Goal: Transaction & Acquisition: Purchase product/service

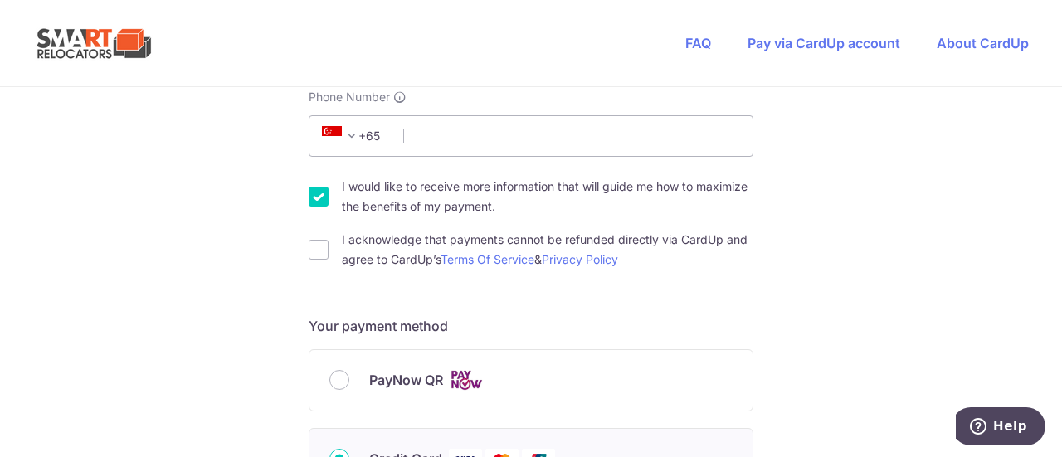
scroll to position [494, 0]
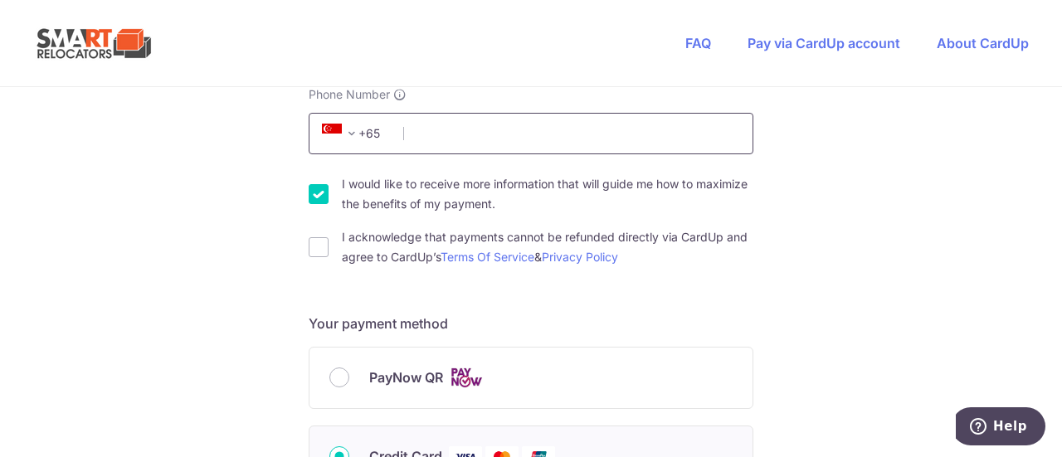
click at [444, 127] on input "Phone Number" at bounding box center [531, 133] width 445 height 41
type input "84584589"
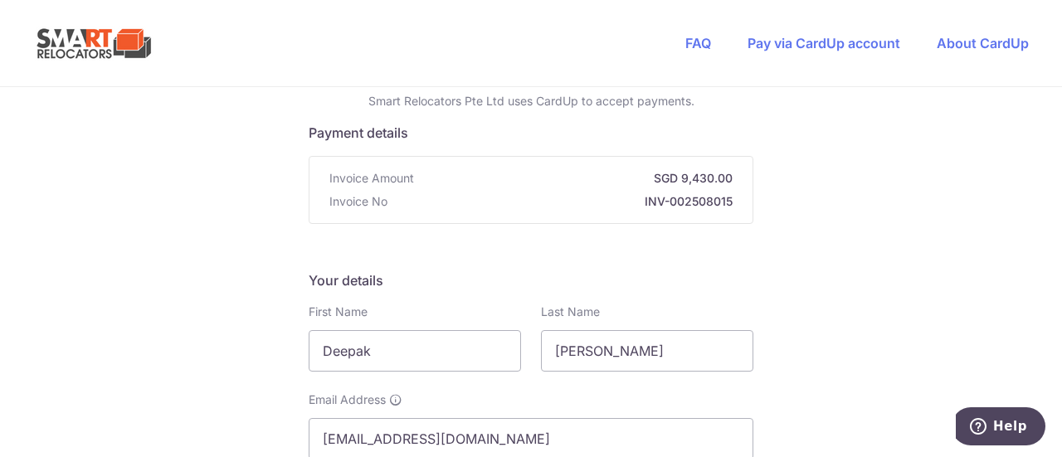
scroll to position [0, 0]
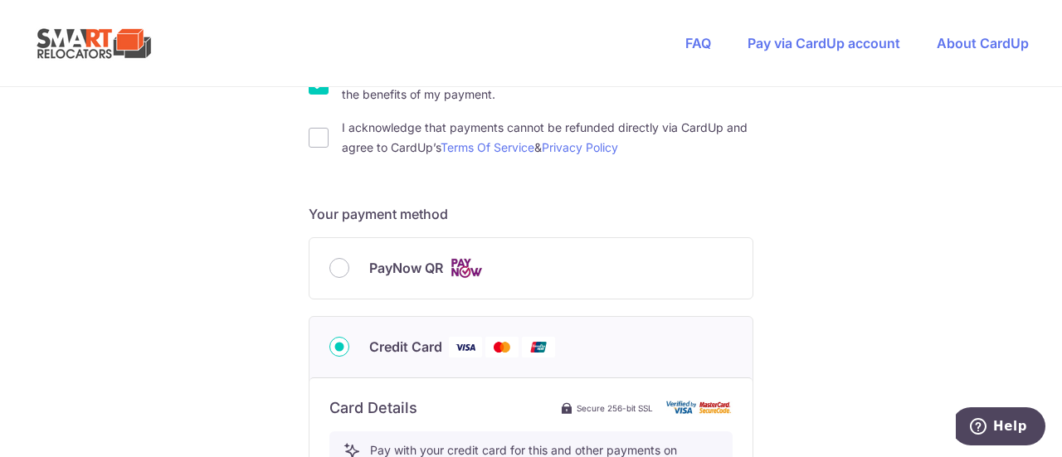
scroll to position [591, 0]
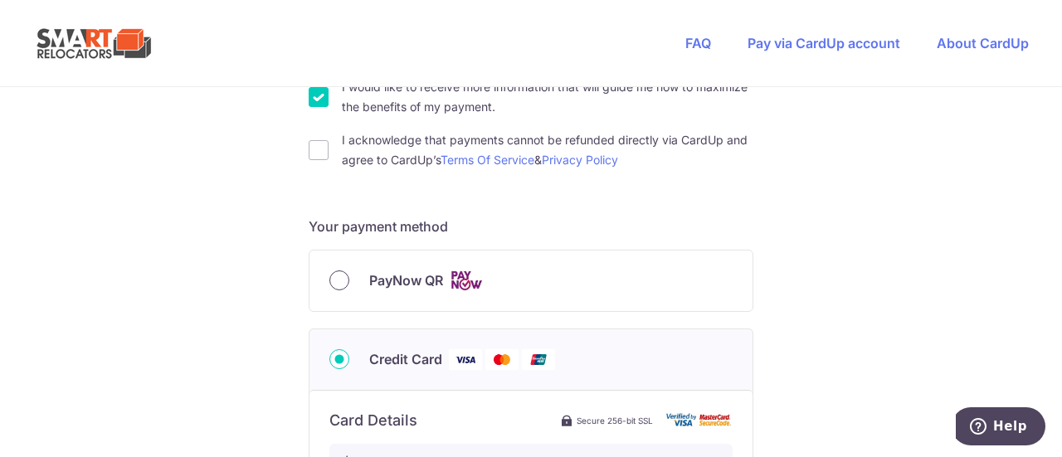
click at [330, 283] on input "PayNow QR" at bounding box center [339, 280] width 20 height 20
radio input "true"
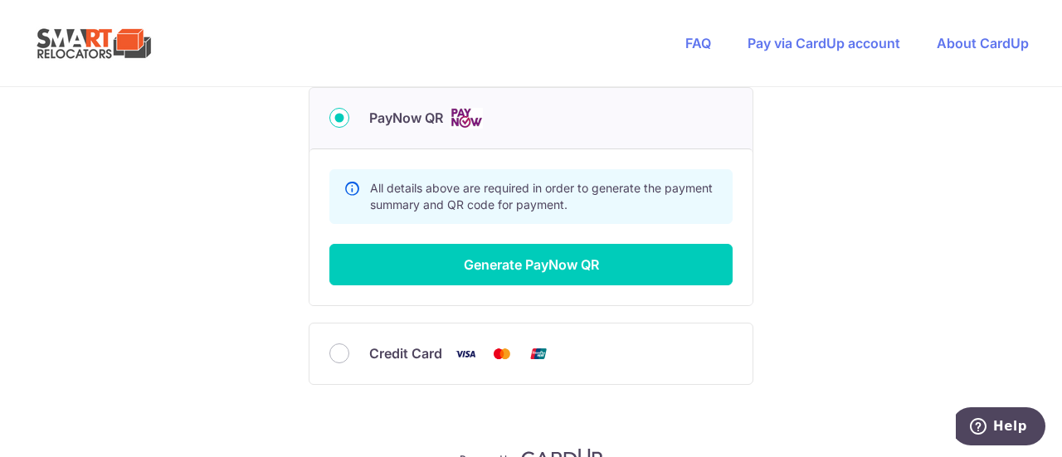
scroll to position [777, 0]
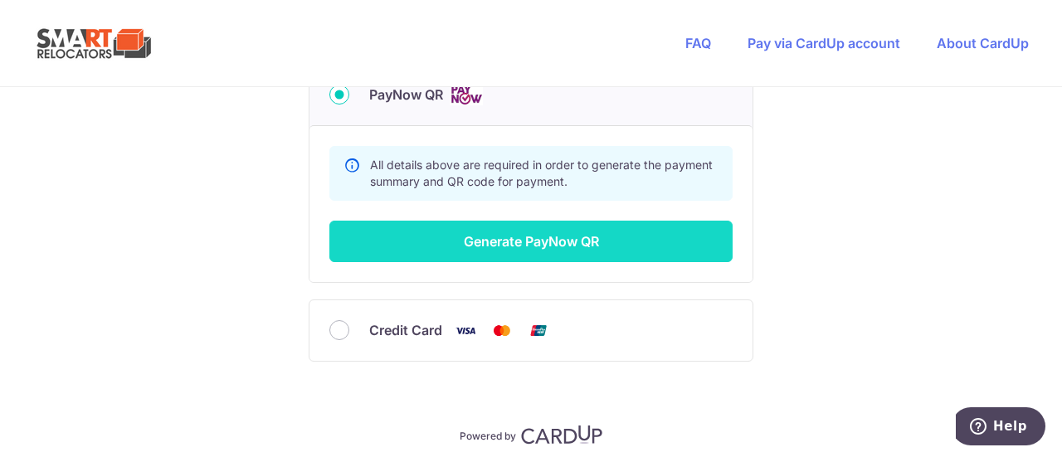
click at [512, 236] on button "Generate PayNow QR" at bounding box center [530, 241] width 403 height 41
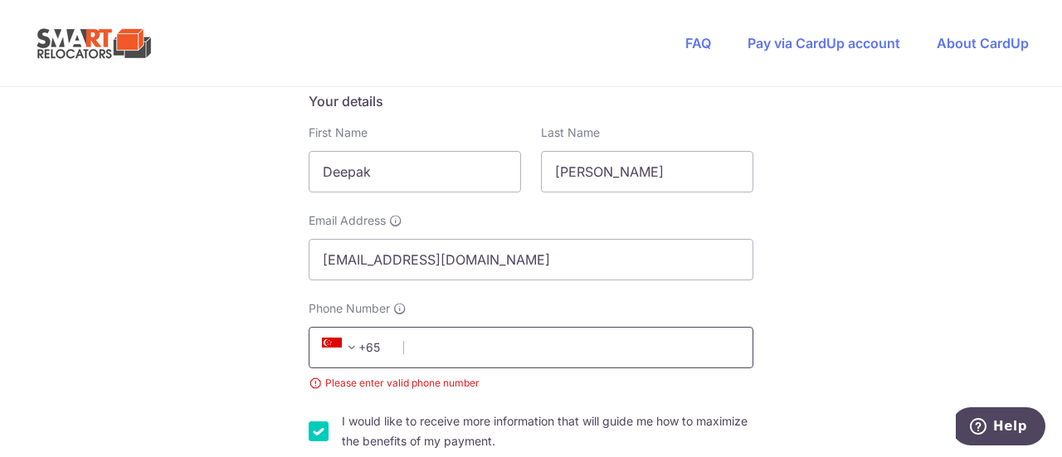
scroll to position [282, 0]
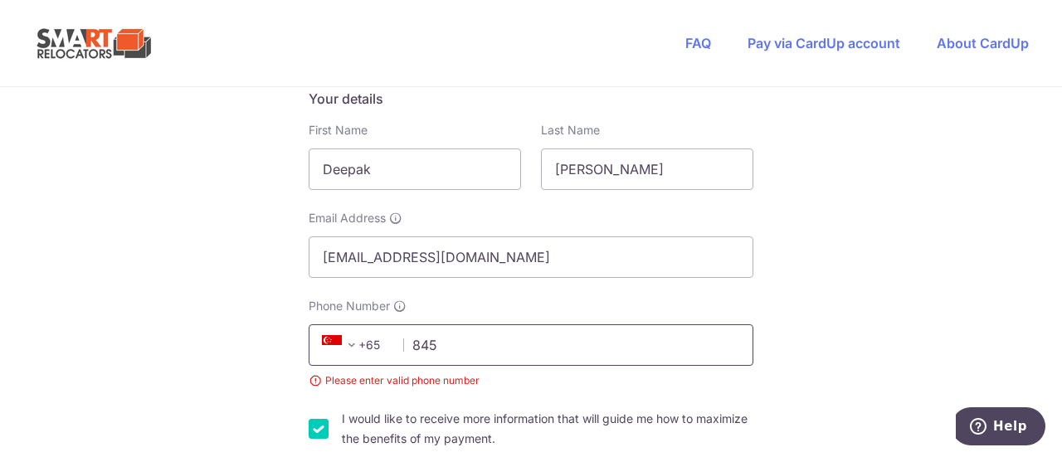
type input "84584589"
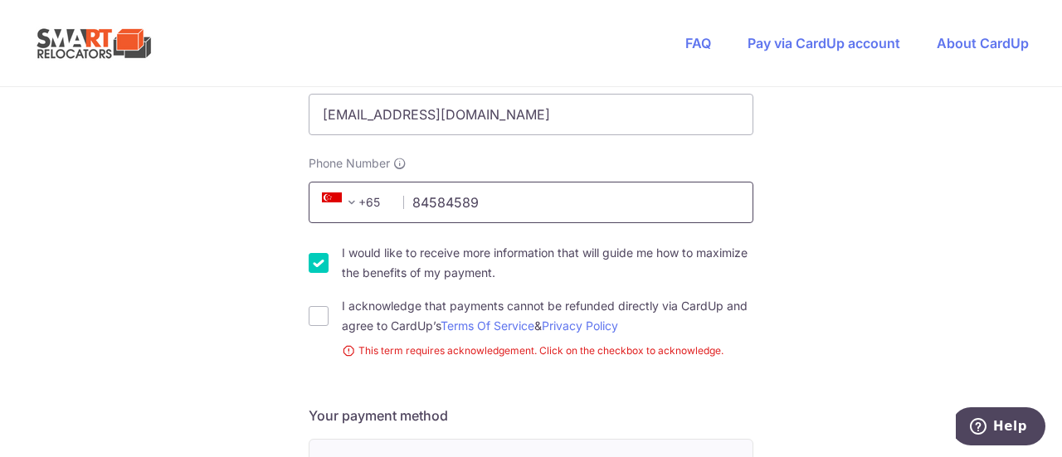
scroll to position [456, 0]
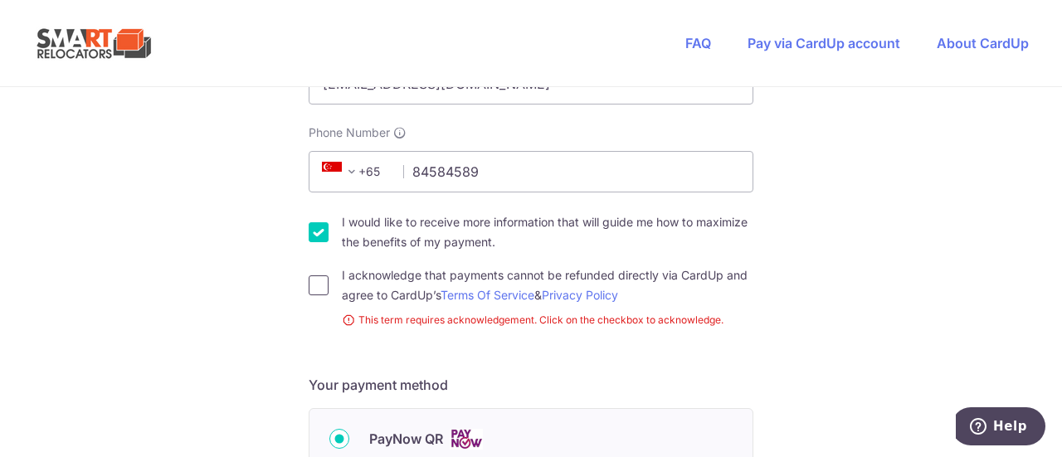
click at [323, 286] on input "I acknowledge that payments cannot be refunded directly via CardUp and agree to…" at bounding box center [319, 285] width 20 height 20
checkbox input "true"
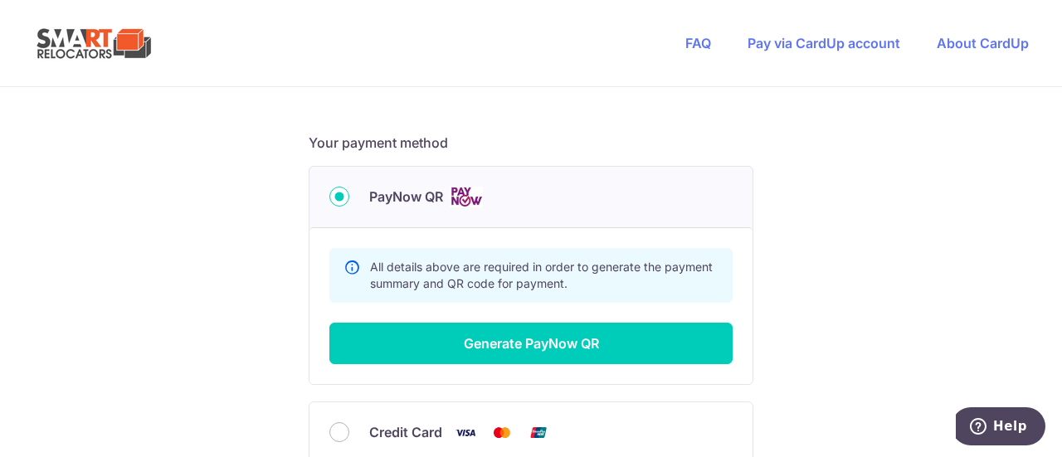
scroll to position [676, 0]
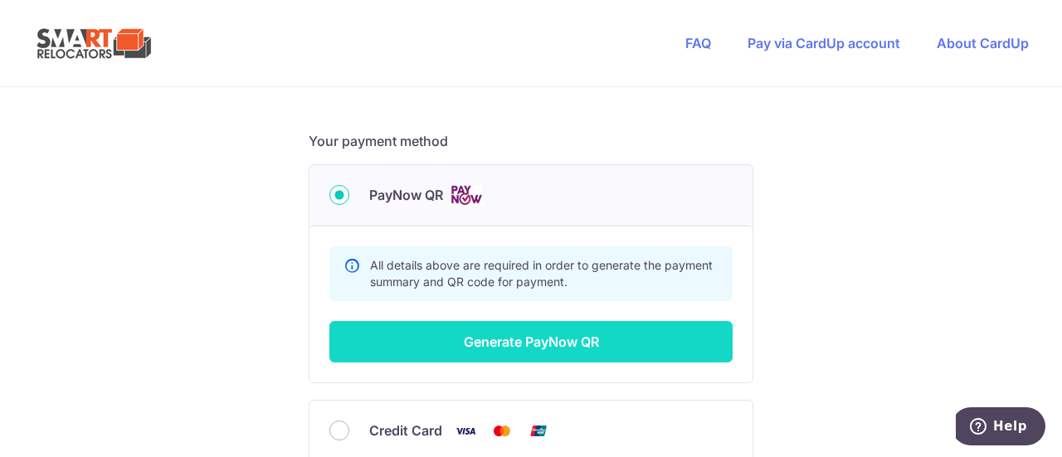
click at [569, 338] on button "Generate PayNow QR" at bounding box center [530, 341] width 403 height 41
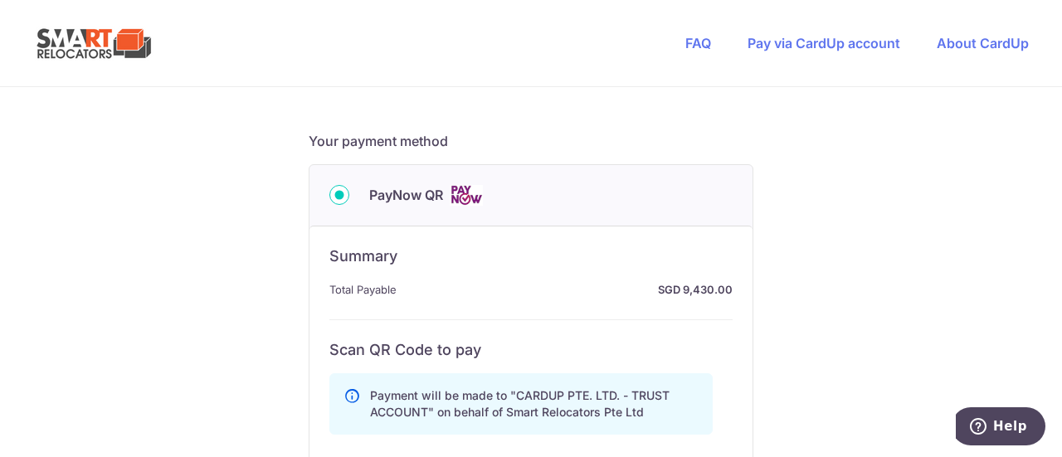
click at [549, 340] on h6 "Scan QR Code to pay" at bounding box center [530, 350] width 403 height 20
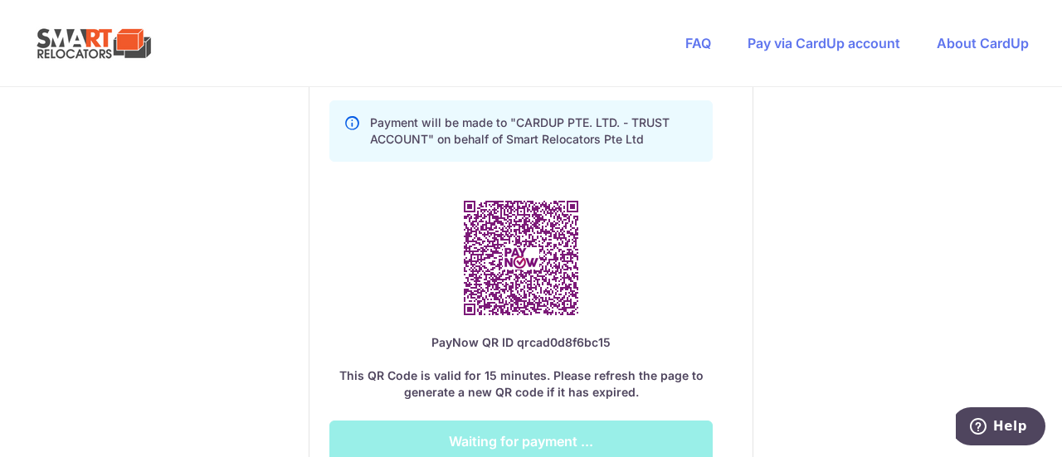
scroll to position [962, 0]
